Goal: Check status: Check status

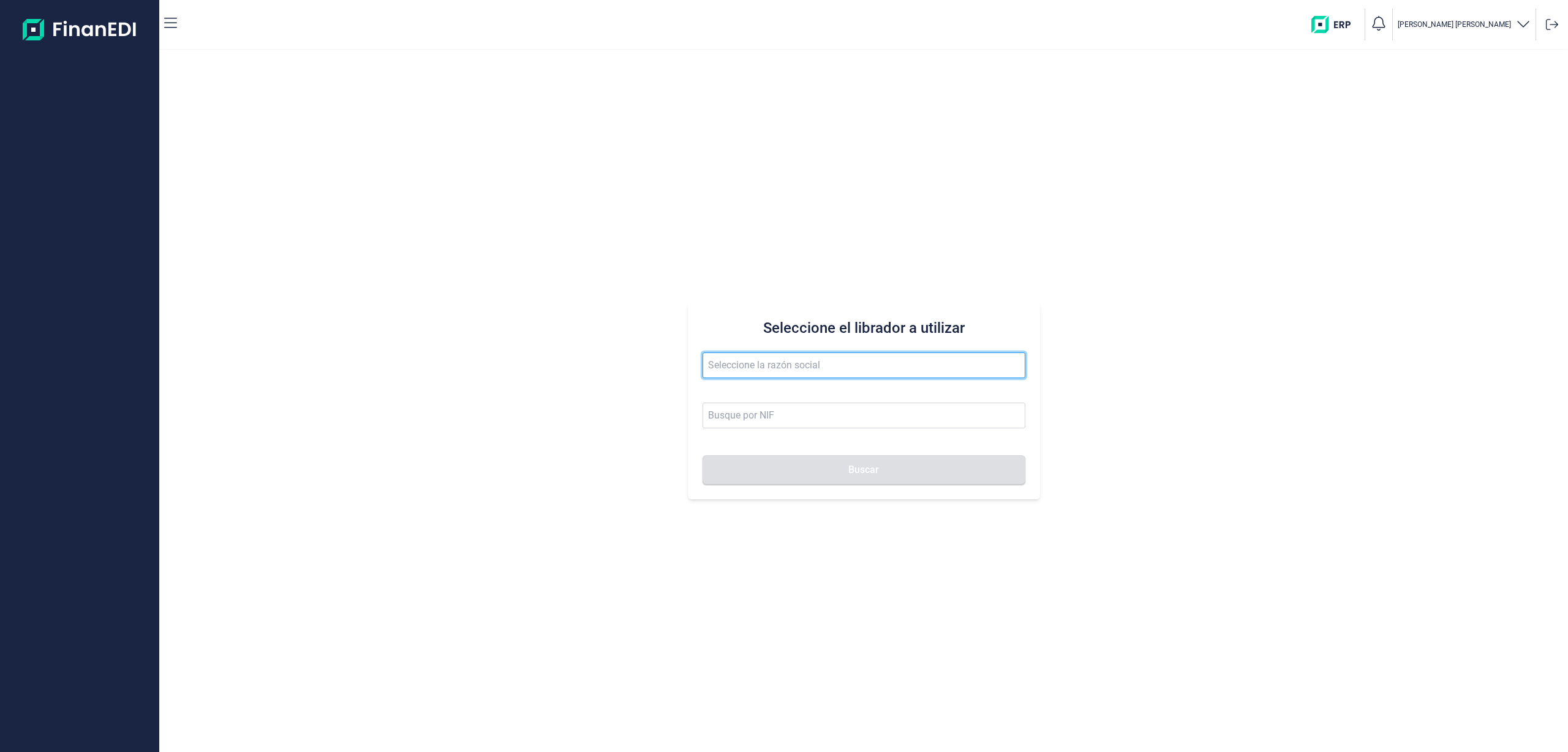
click at [775, 369] on input "text" at bounding box center [863, 365] width 323 height 25
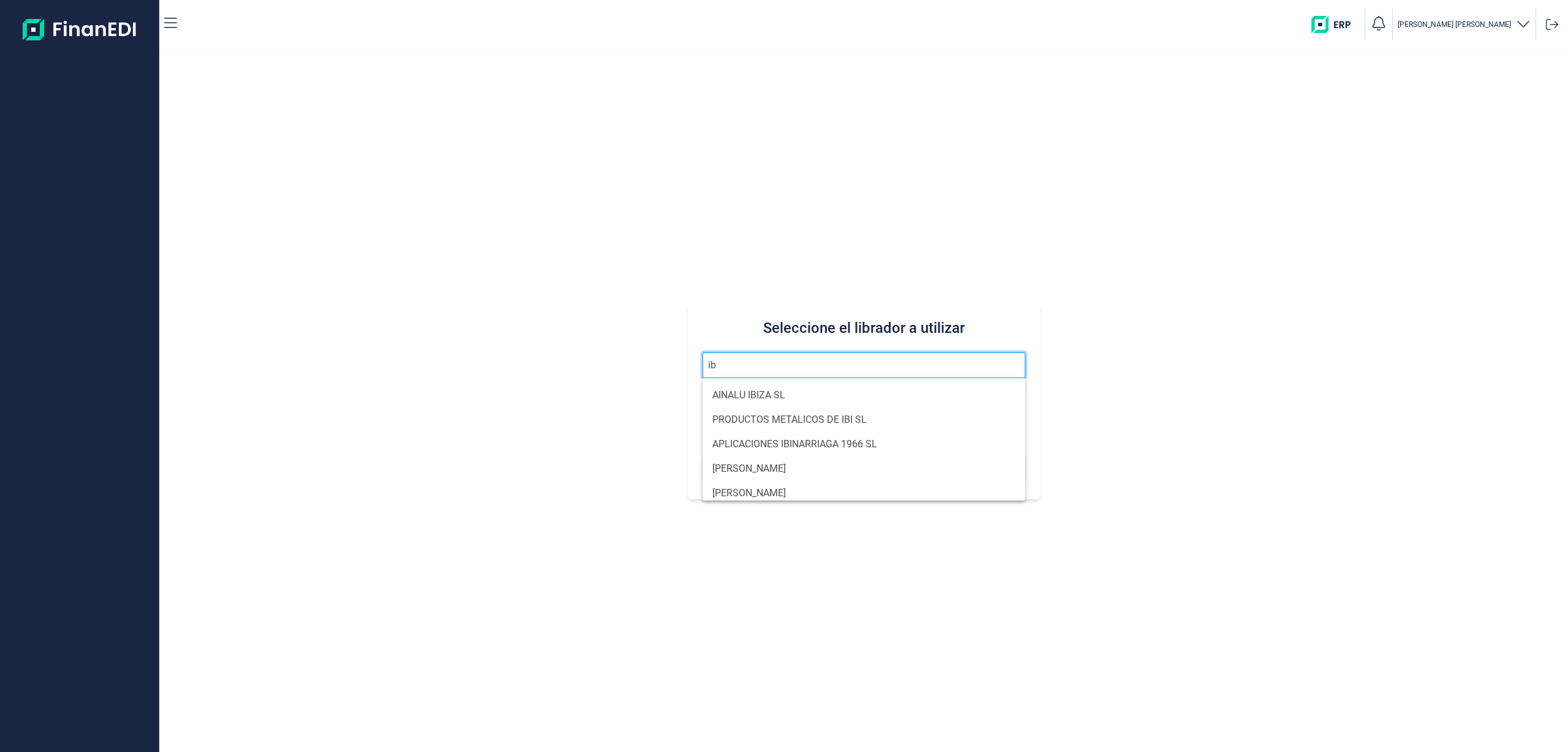
type input "i"
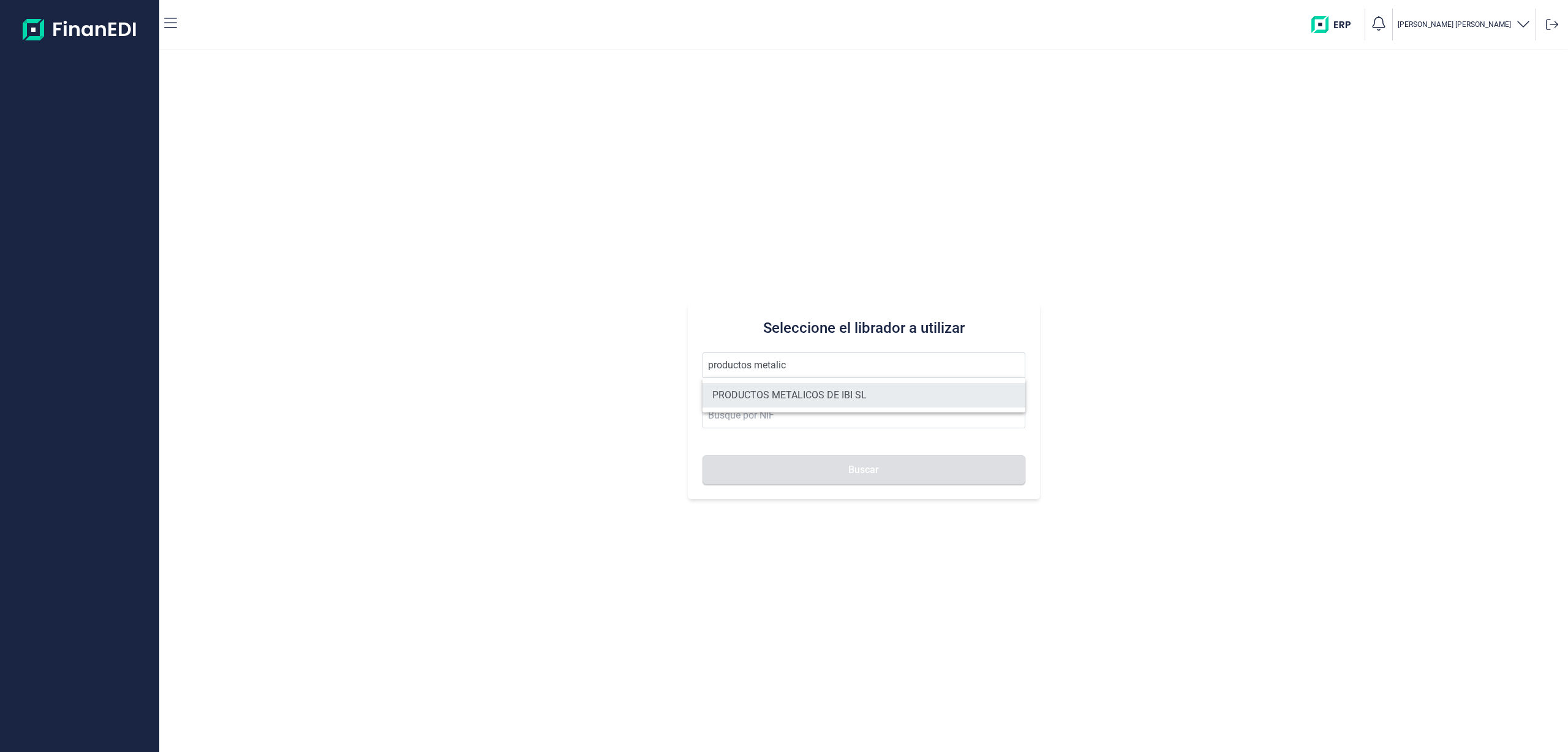
click at [834, 402] on li "PRODUCTOS METALICOS DE IBI SL" at bounding box center [863, 395] width 323 height 25
type input "PRODUCTOS METALICOS DE IBI SL"
type input "B54487491"
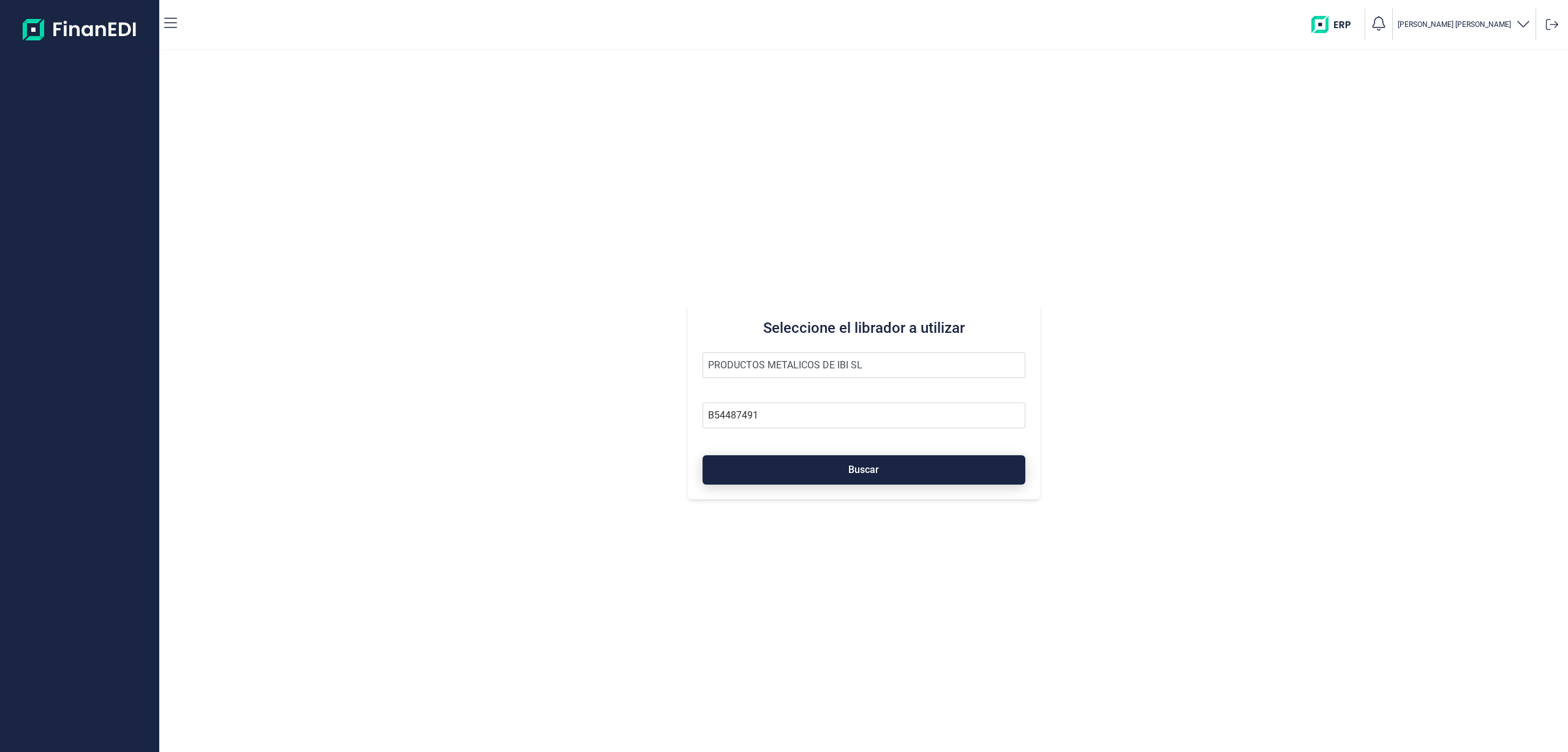
click at [860, 473] on span "Buscar" at bounding box center [863, 470] width 31 height 9
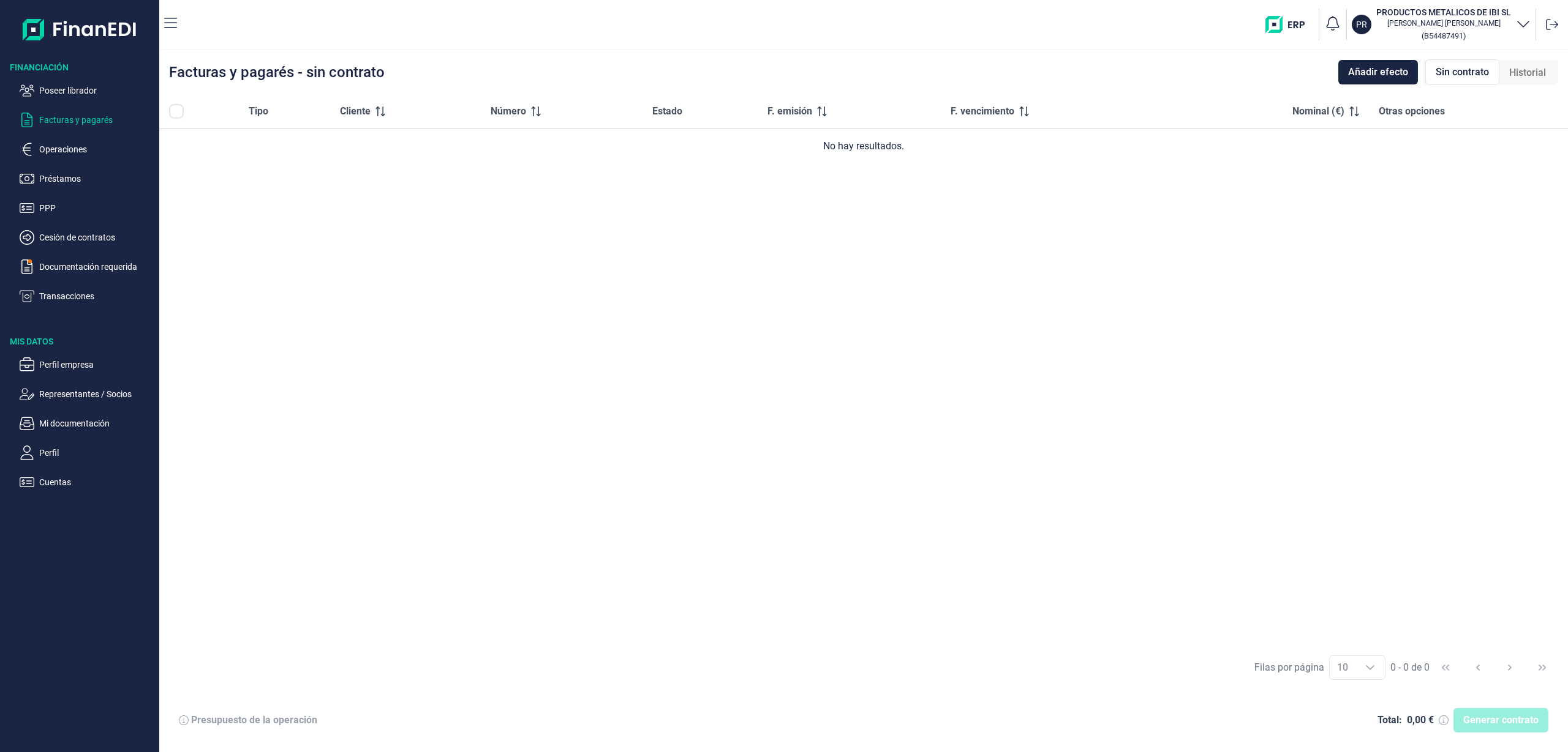
click at [1514, 67] on span "Historial" at bounding box center [1527, 73] width 37 height 15
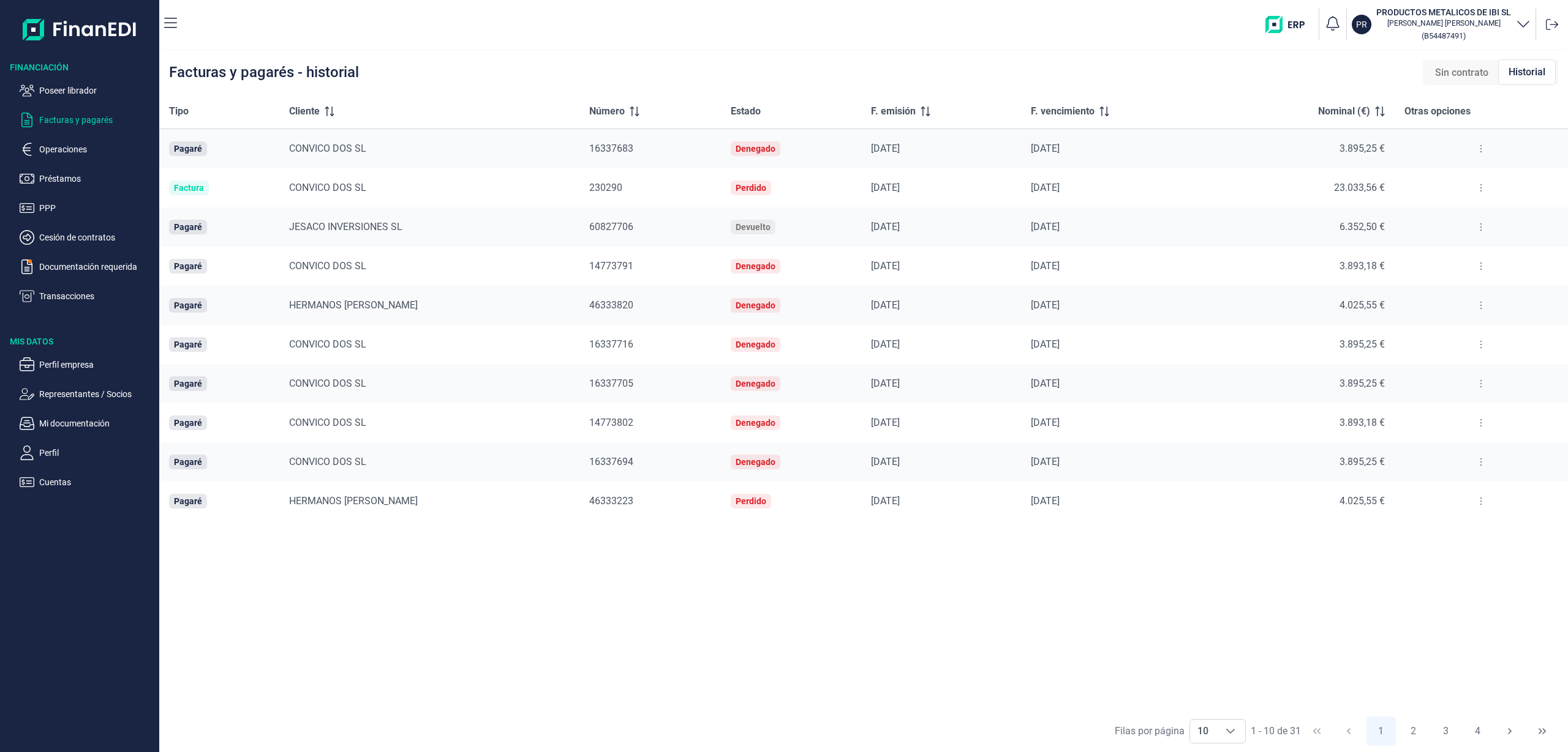
click at [1433, 69] on div "Sin contrato" at bounding box center [1461, 72] width 73 height 25
